Goal: Navigation & Orientation: Find specific page/section

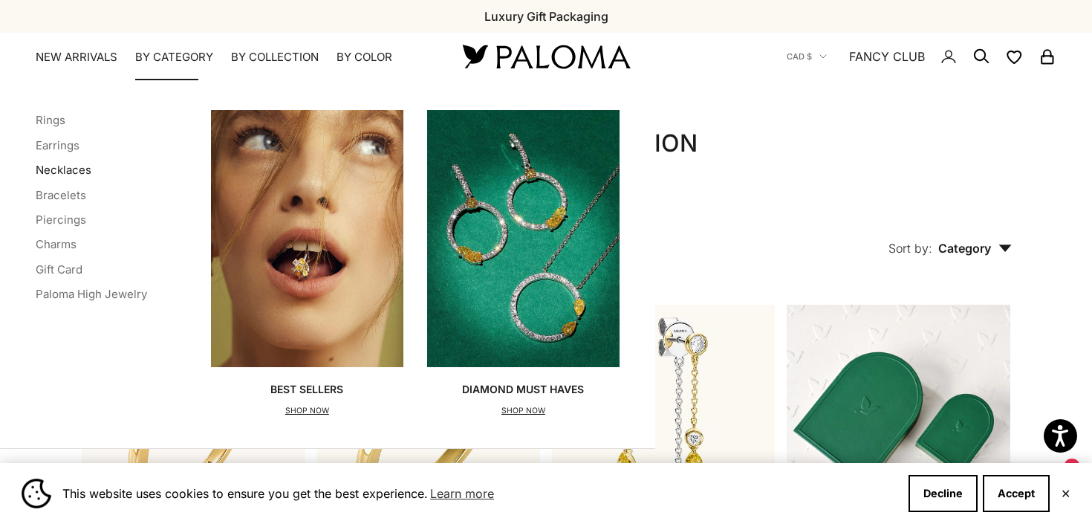
click at [71, 166] on link "Necklaces" at bounding box center [64, 170] width 56 height 14
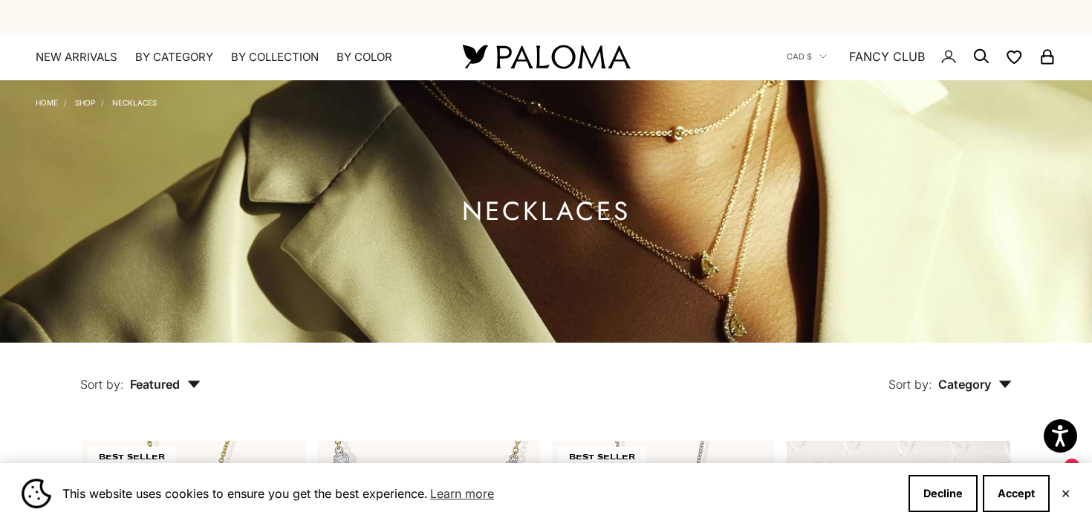
click at [172, 394] on button "Sort by: Featured" at bounding box center [140, 374] width 189 height 62
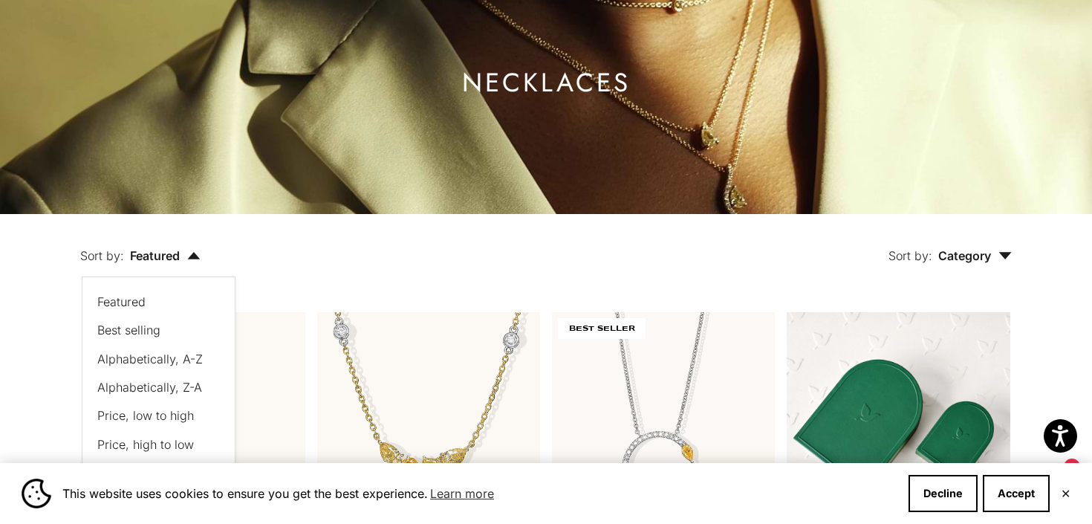
scroll to position [131, 0]
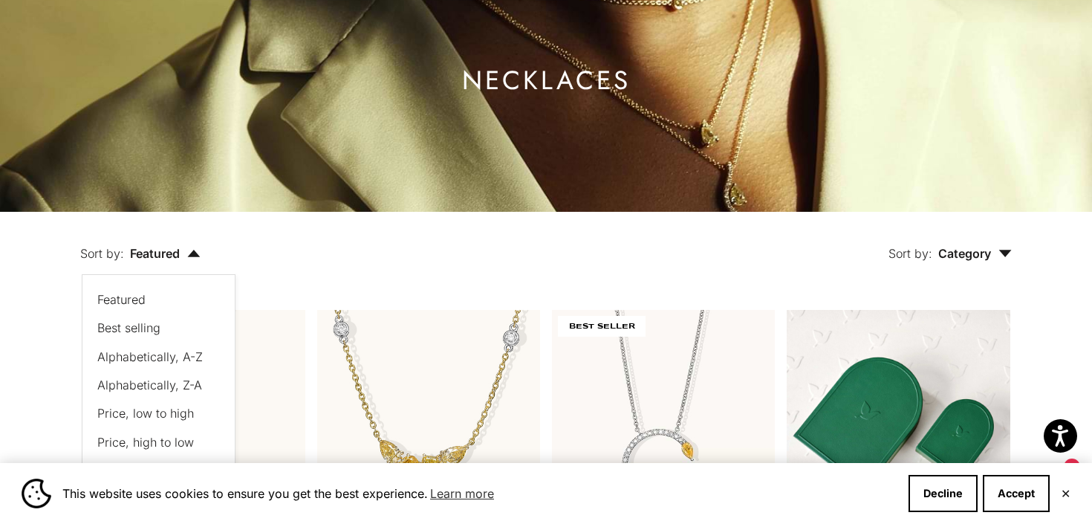
click at [174, 415] on span "Price, low to high" at bounding box center [145, 413] width 97 height 15
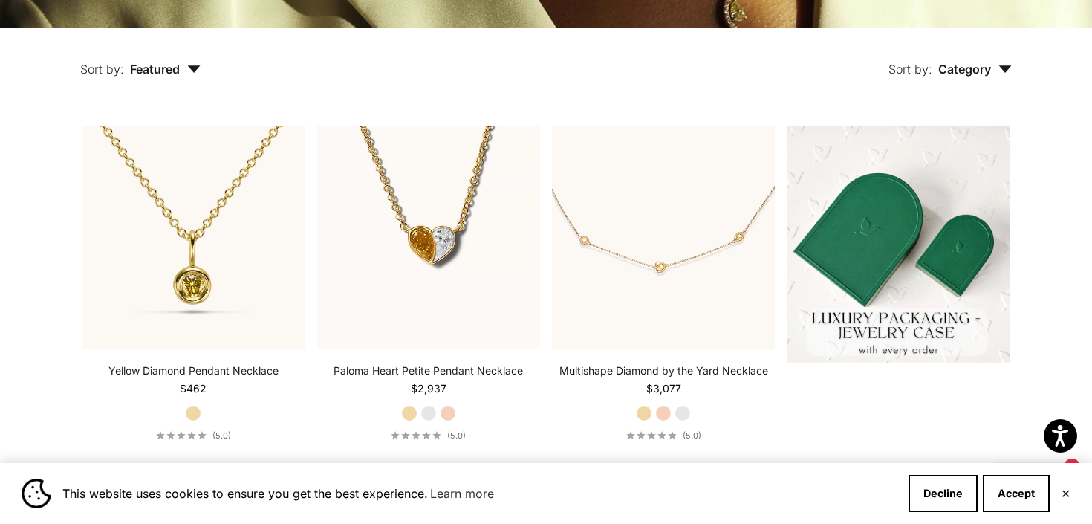
scroll to position [316, 0]
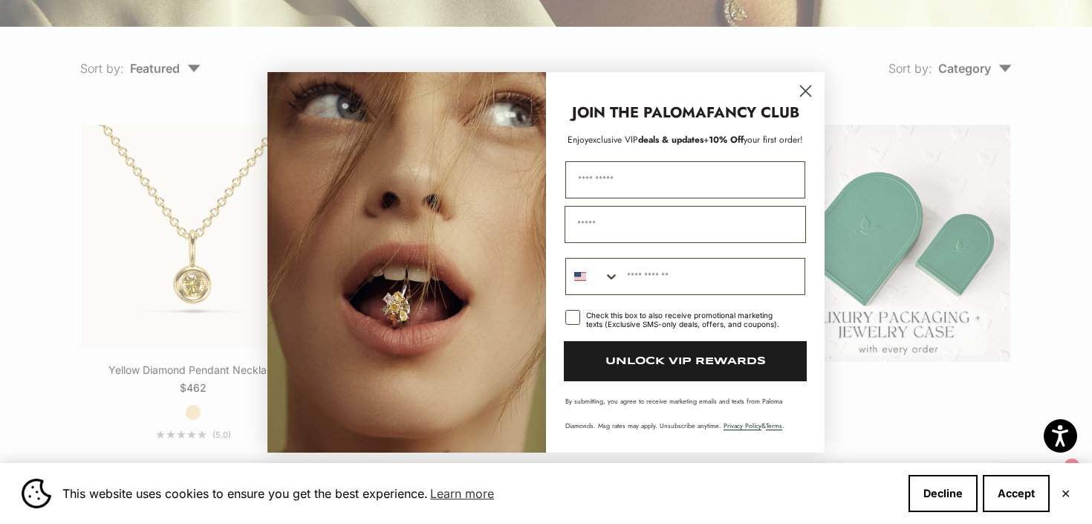
click at [809, 93] on circle "Close dialog" at bounding box center [806, 90] width 25 height 25
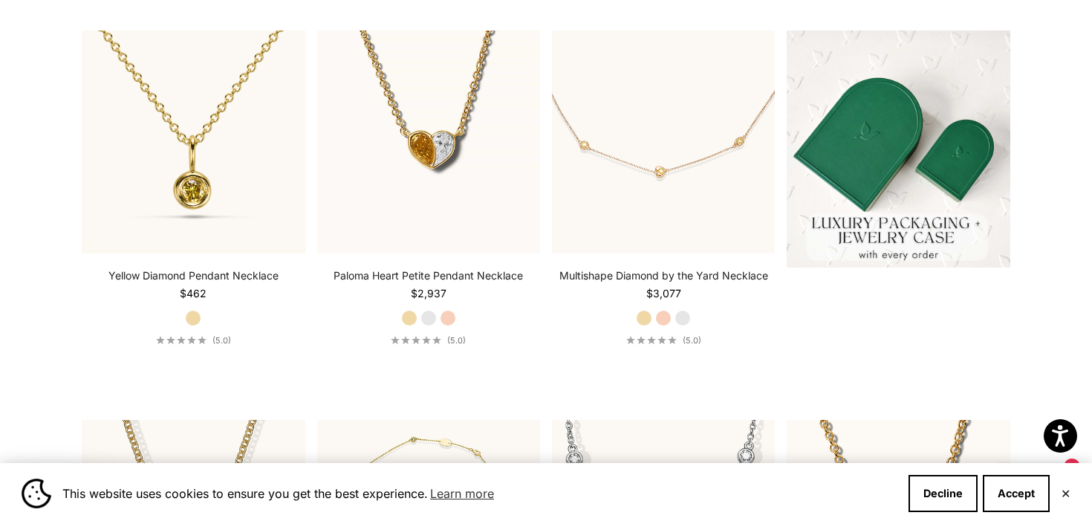
scroll to position [0, 0]
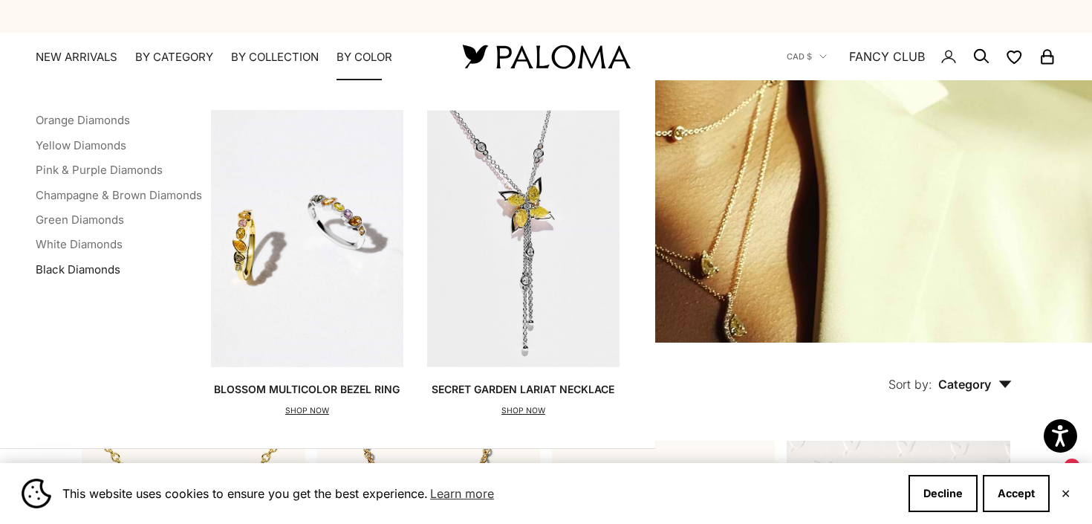
click at [108, 266] on link "Black Diamonds" at bounding box center [78, 269] width 85 height 14
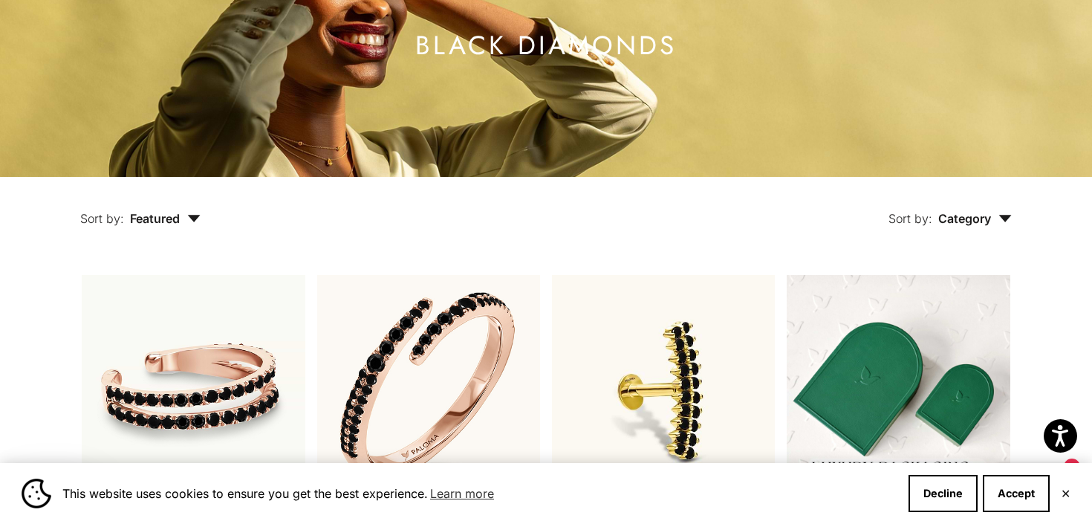
scroll to position [39, 0]
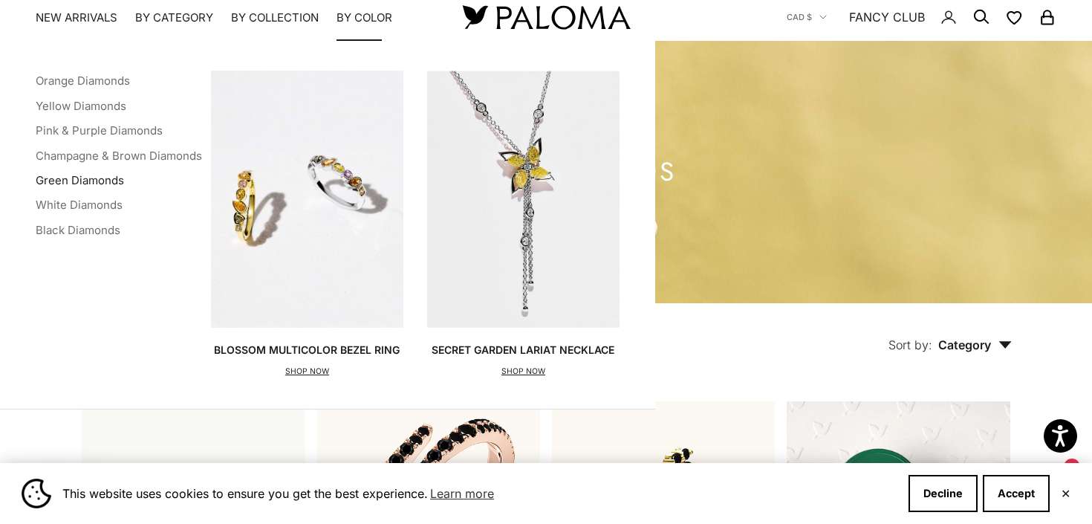
click at [112, 184] on link "Green Diamonds" at bounding box center [80, 180] width 88 height 14
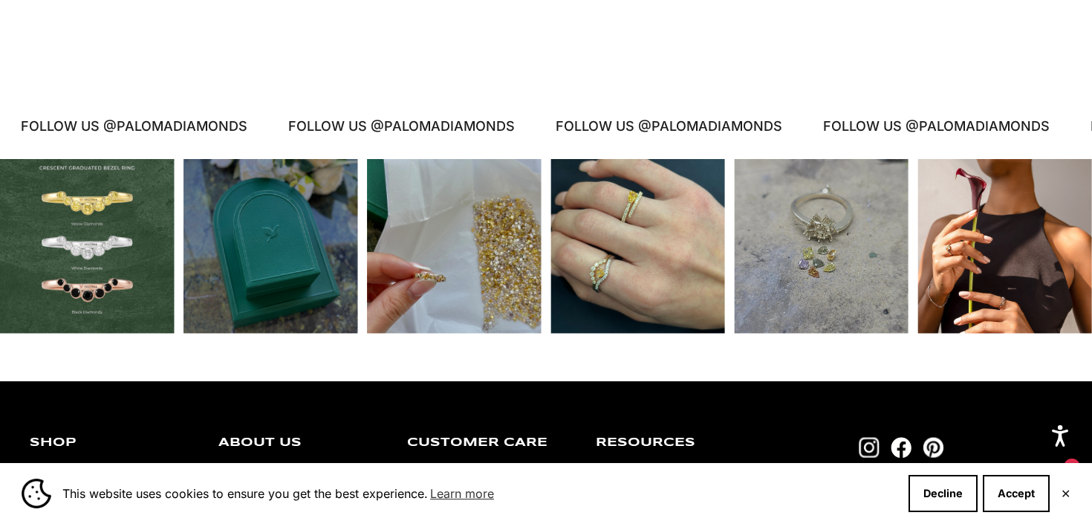
scroll to position [2633, 0]
